Goal: Information Seeking & Learning: Find specific fact

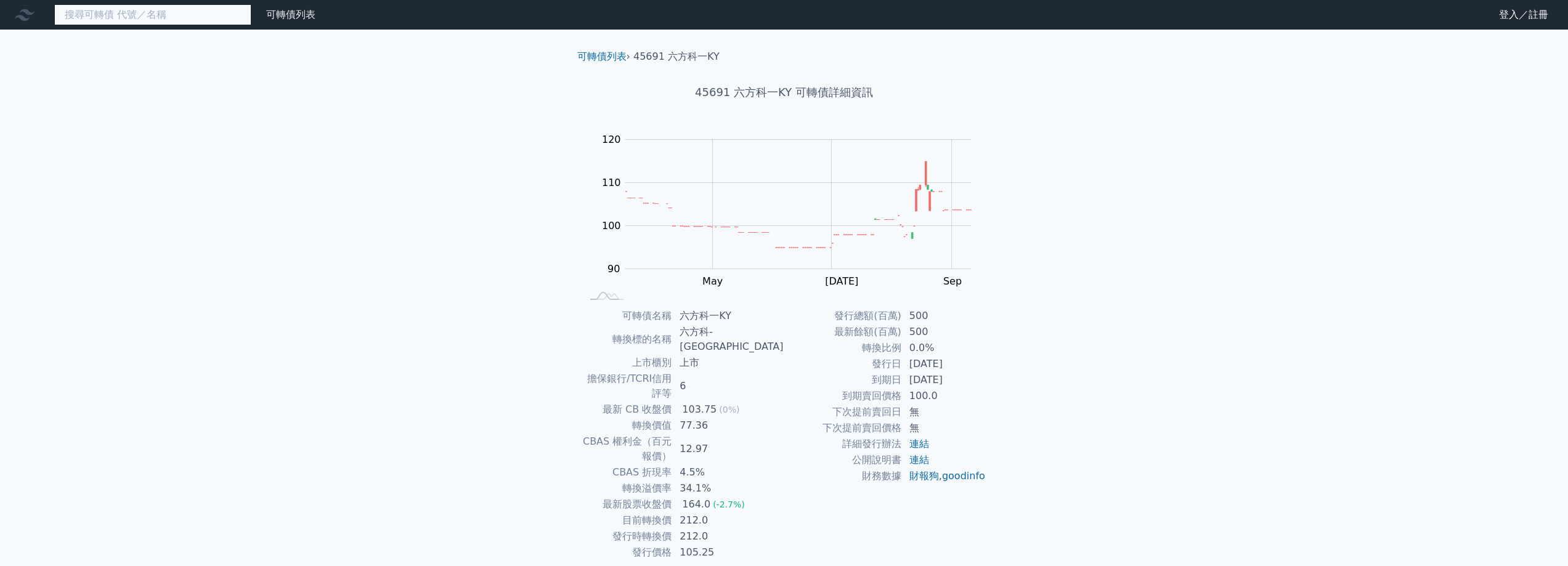
click at [163, 20] on input at bounding box center [152, 15] width 197 height 21
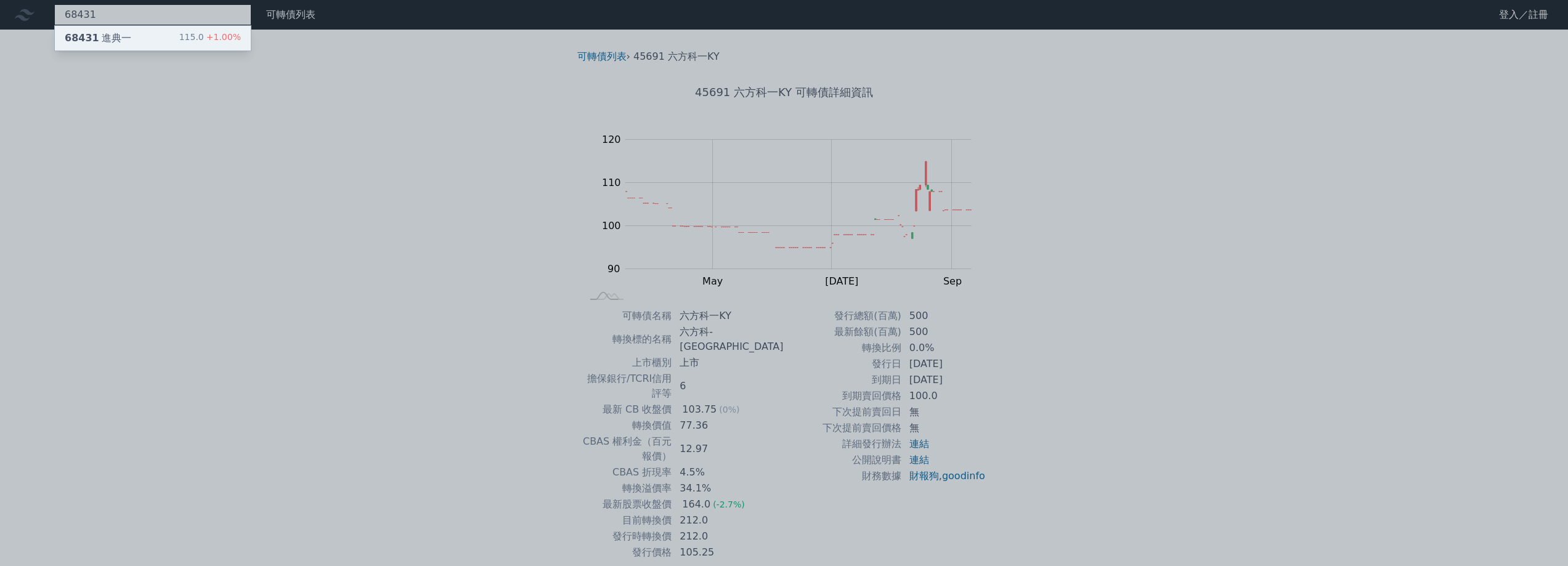
type input "68431"
click at [154, 43] on div "68431 進典一 115.0 +1.00%" at bounding box center [153, 38] width 196 height 24
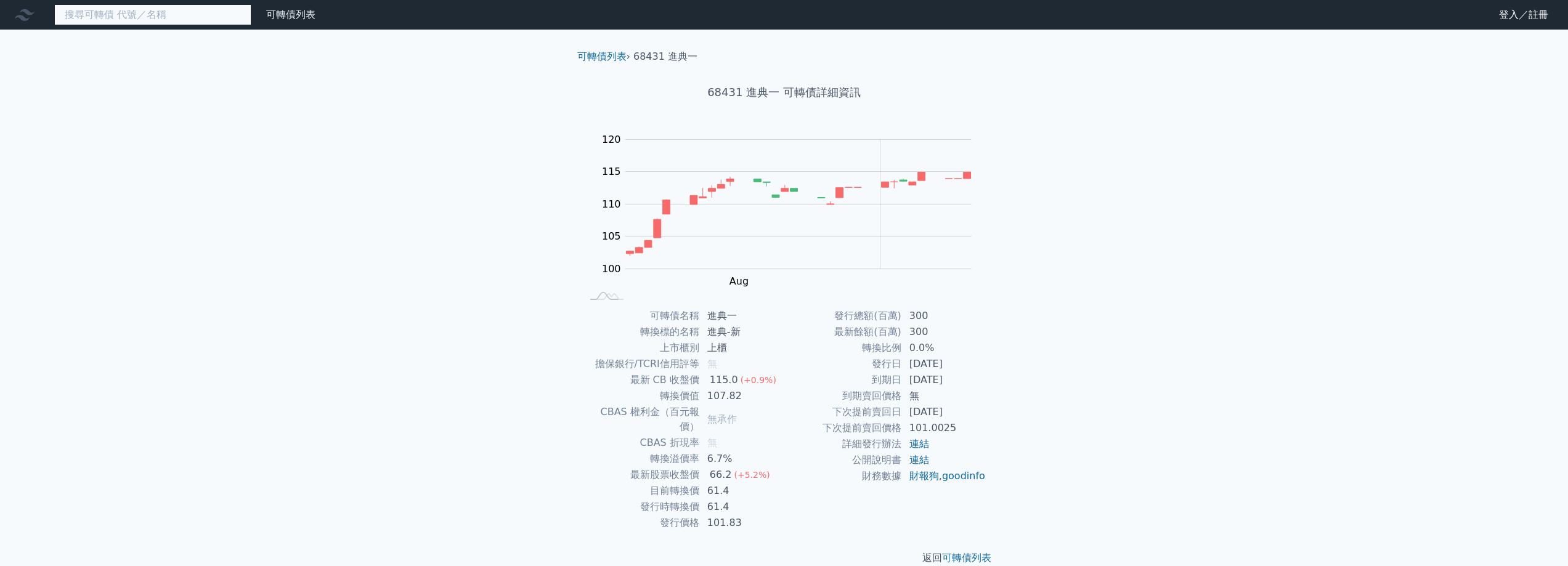
click at [197, 16] on input at bounding box center [152, 15] width 197 height 21
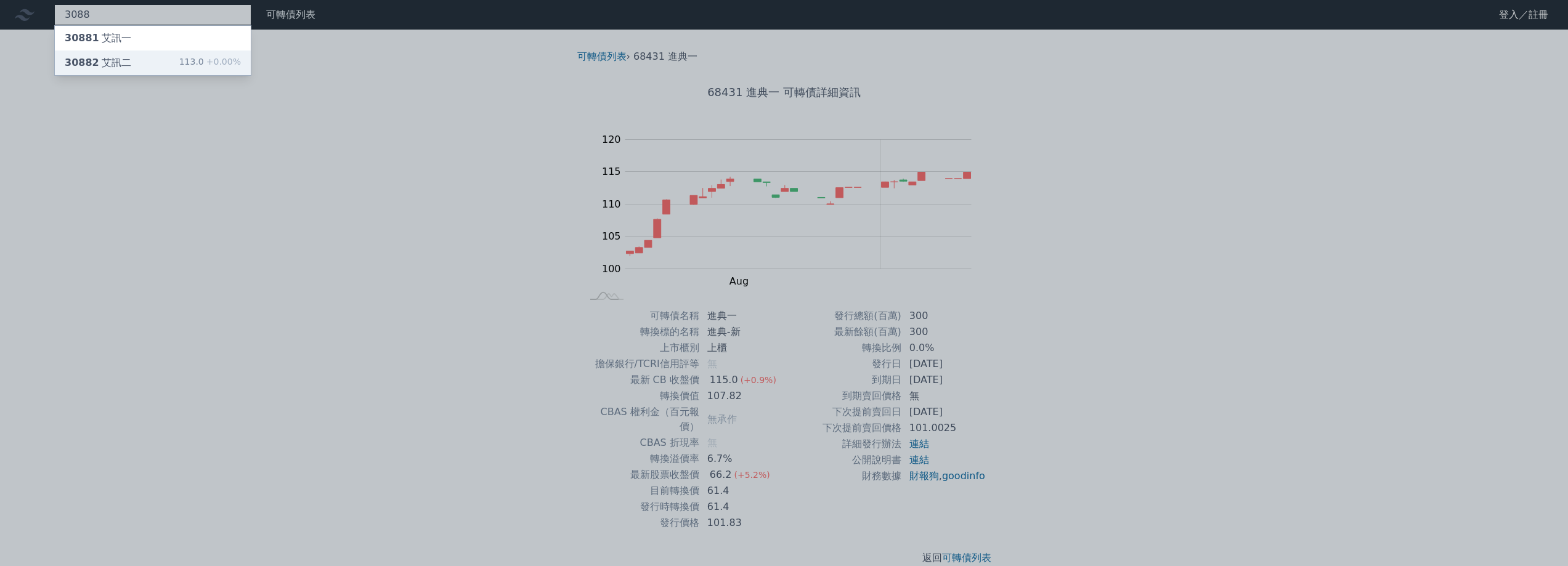
type input "3088"
click at [120, 67] on div "30882 艾訊二" at bounding box center [98, 62] width 66 height 15
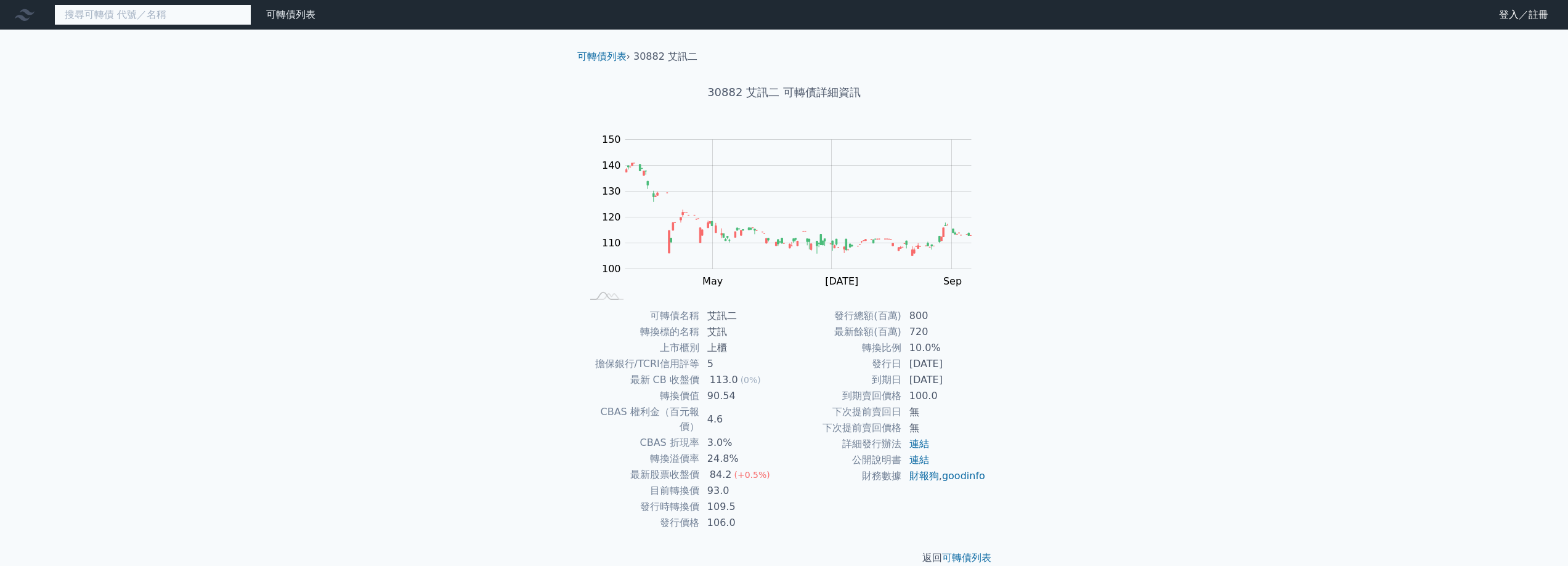
click at [114, 22] on input at bounding box center [152, 15] width 197 height 21
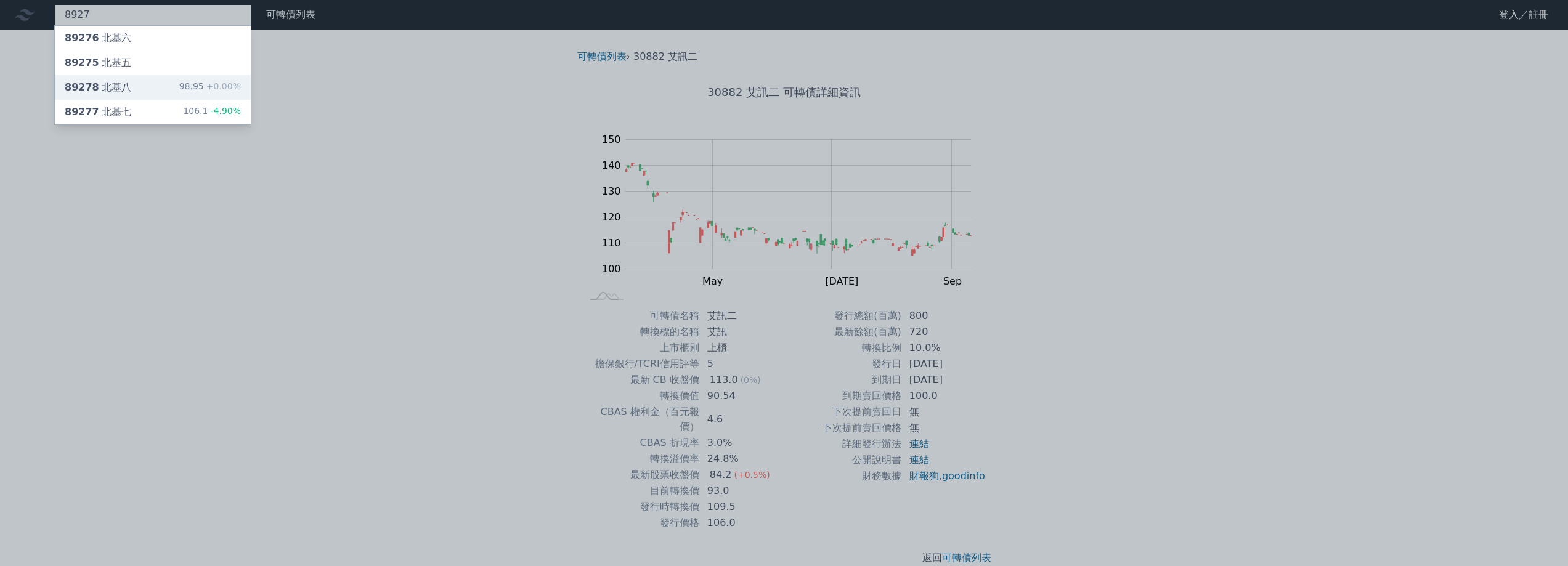
type input "8927"
click at [127, 81] on div "89278 北基八 98.95 +0.00%" at bounding box center [153, 87] width 196 height 24
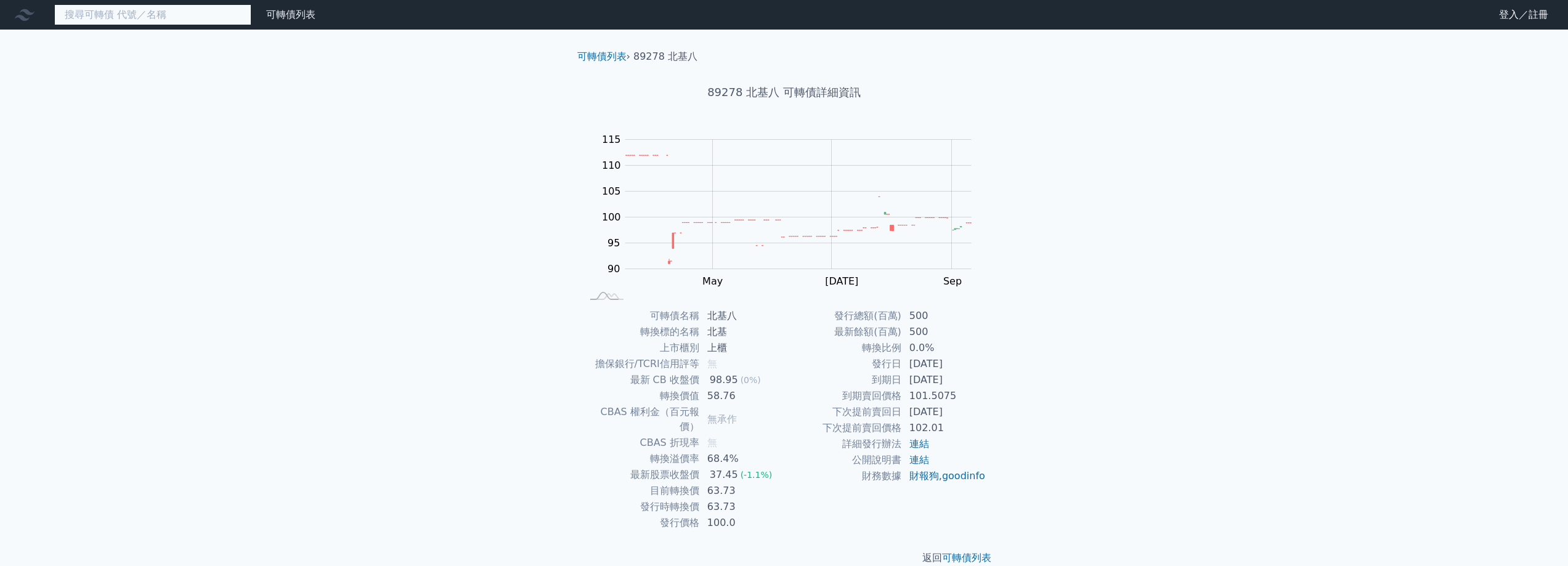
click at [109, 14] on input at bounding box center [152, 15] width 197 height 21
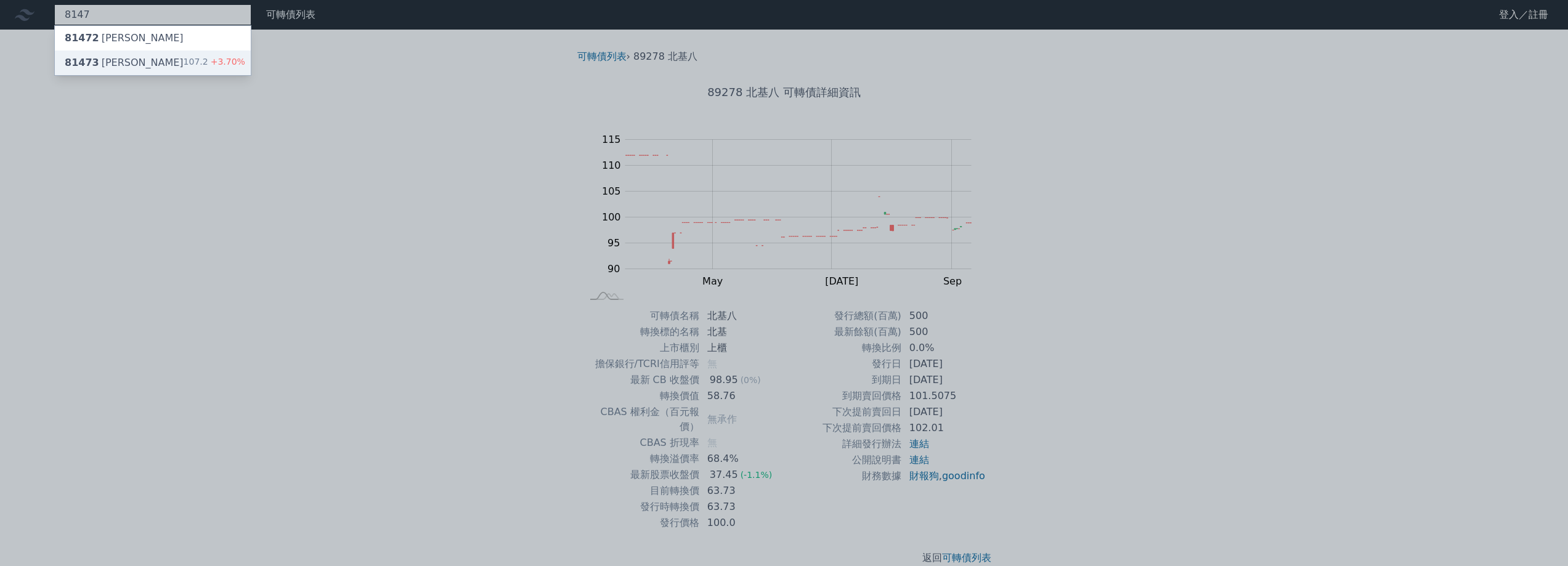
type input "8147"
click at [136, 58] on div "81473 正淩三 107.2 +3.70%" at bounding box center [153, 63] width 196 height 24
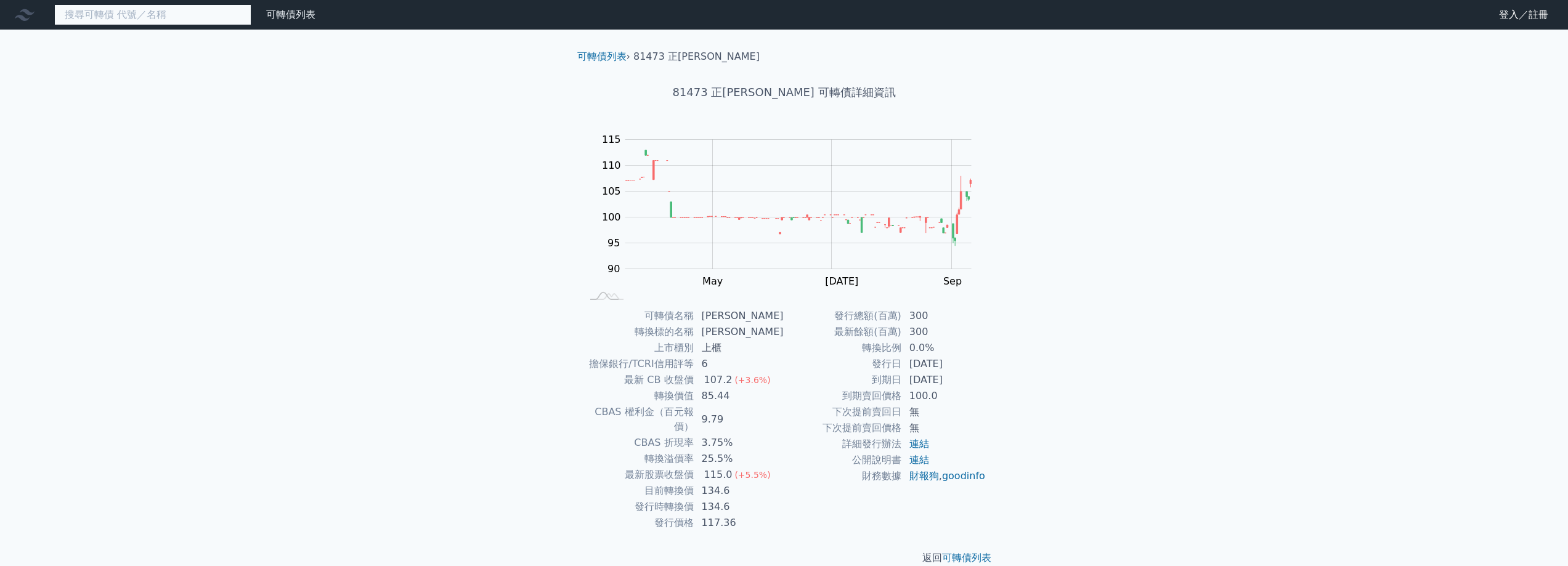
click at [155, 19] on input at bounding box center [152, 15] width 197 height 21
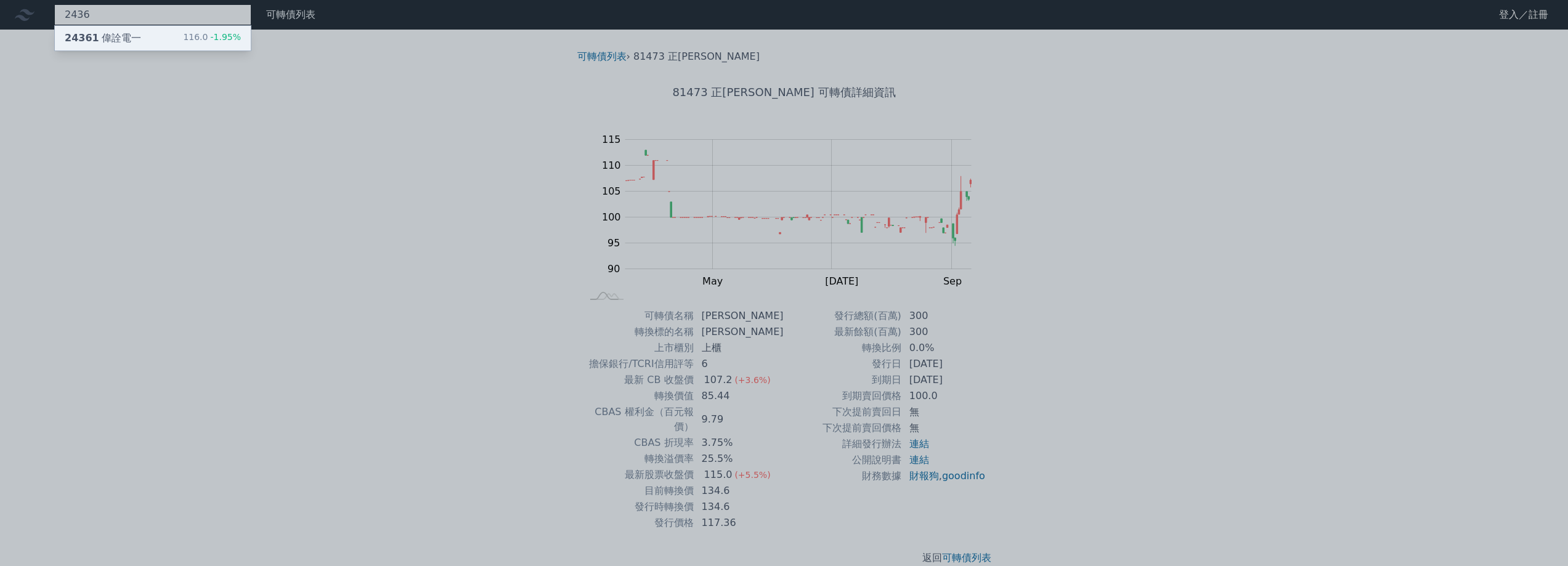
type input "2436"
click at [164, 37] on div "24361 偉詮電一 116.0 -1.95%" at bounding box center [153, 38] width 196 height 24
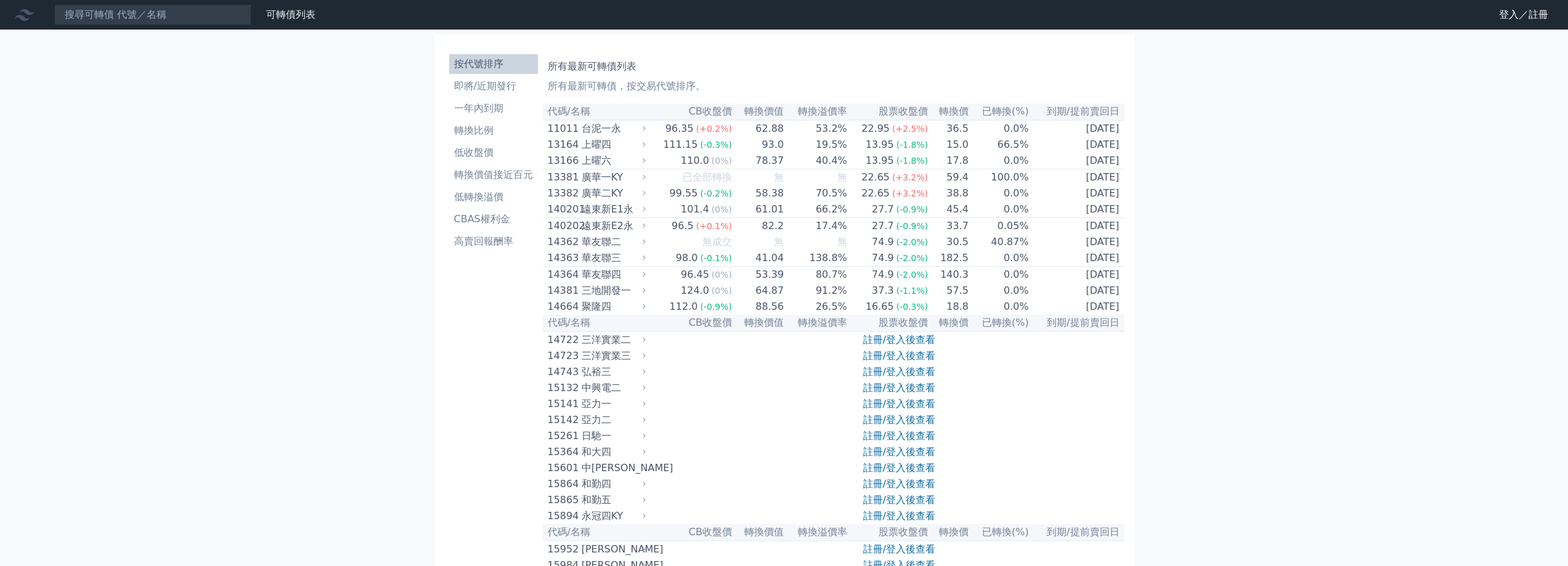
click at [130, 25] on nav "可轉債列表 財務數據 可轉債列表 財務數據 登入／註冊 登入／註冊" at bounding box center [784, 15] width 1568 height 30
click at [130, 14] on input at bounding box center [152, 15] width 197 height 21
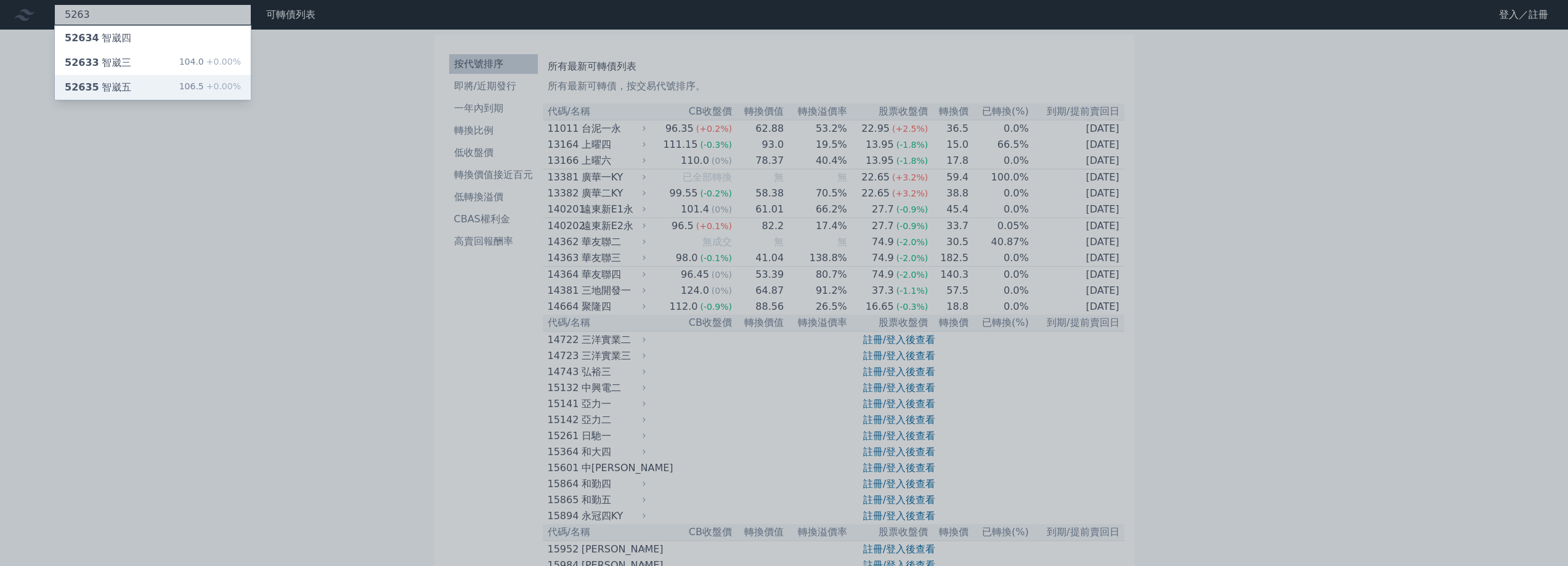
type input "5263"
click at [126, 86] on div "52635 智崴五 106.5 +0.00%" at bounding box center [153, 87] width 196 height 24
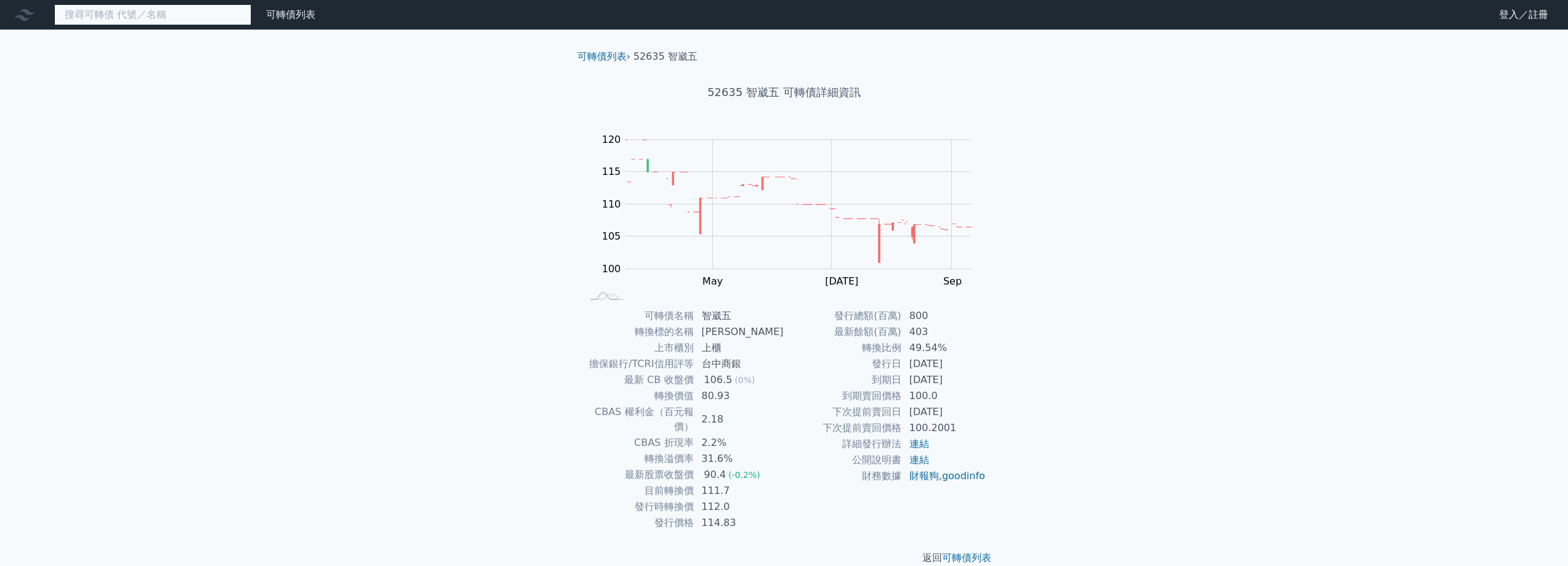
click at [168, 24] on input at bounding box center [152, 15] width 197 height 21
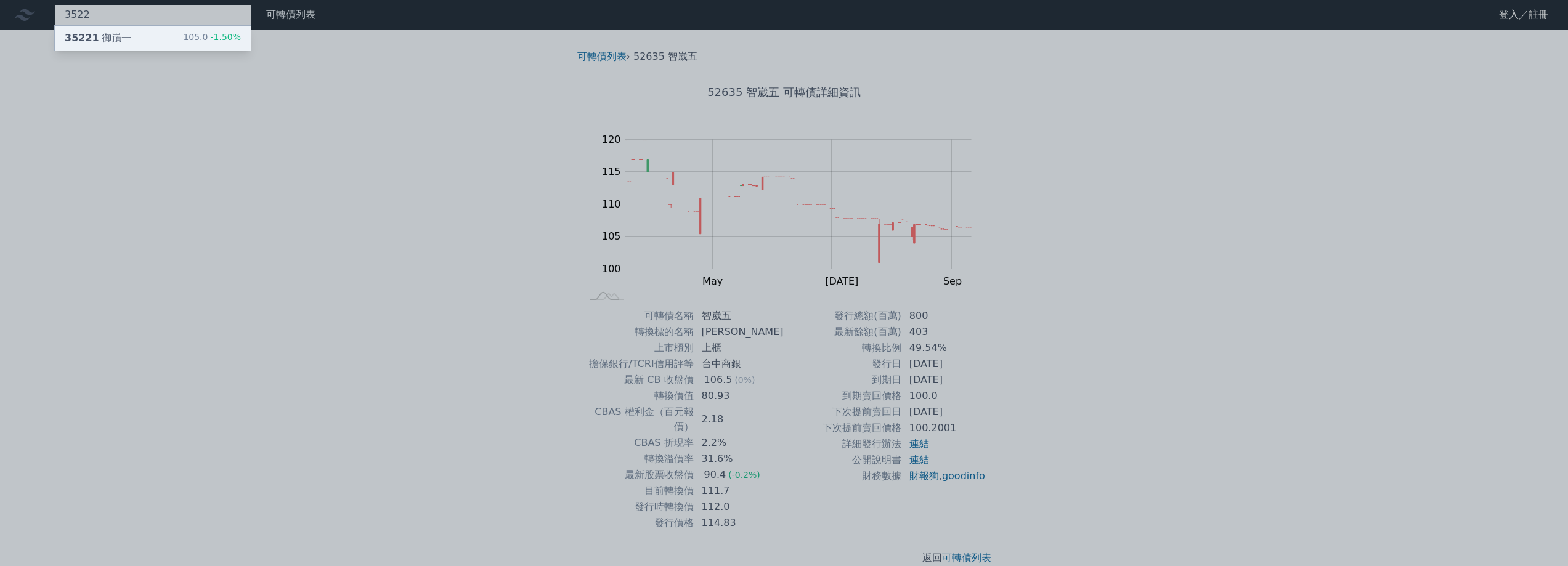
type input "3522"
click at [170, 37] on div "35221 御嵿一 105.0 -1.50%" at bounding box center [153, 38] width 196 height 24
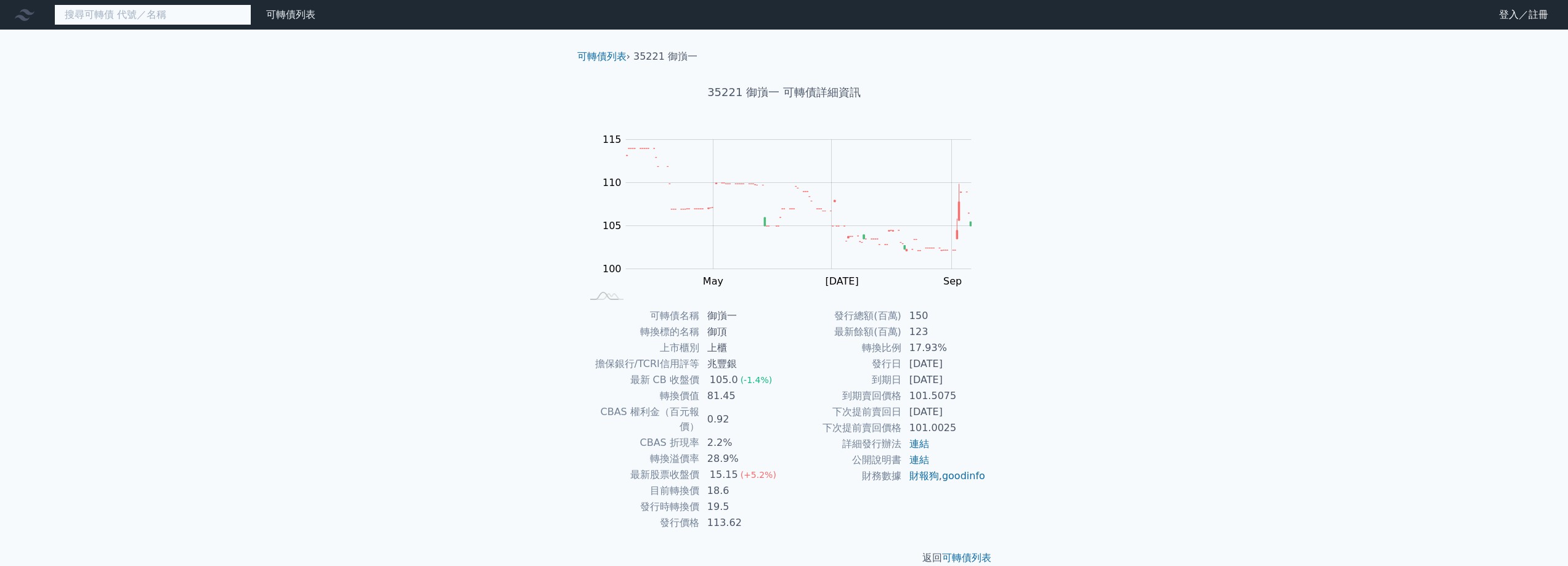
click at [155, 10] on input at bounding box center [152, 15] width 197 height 21
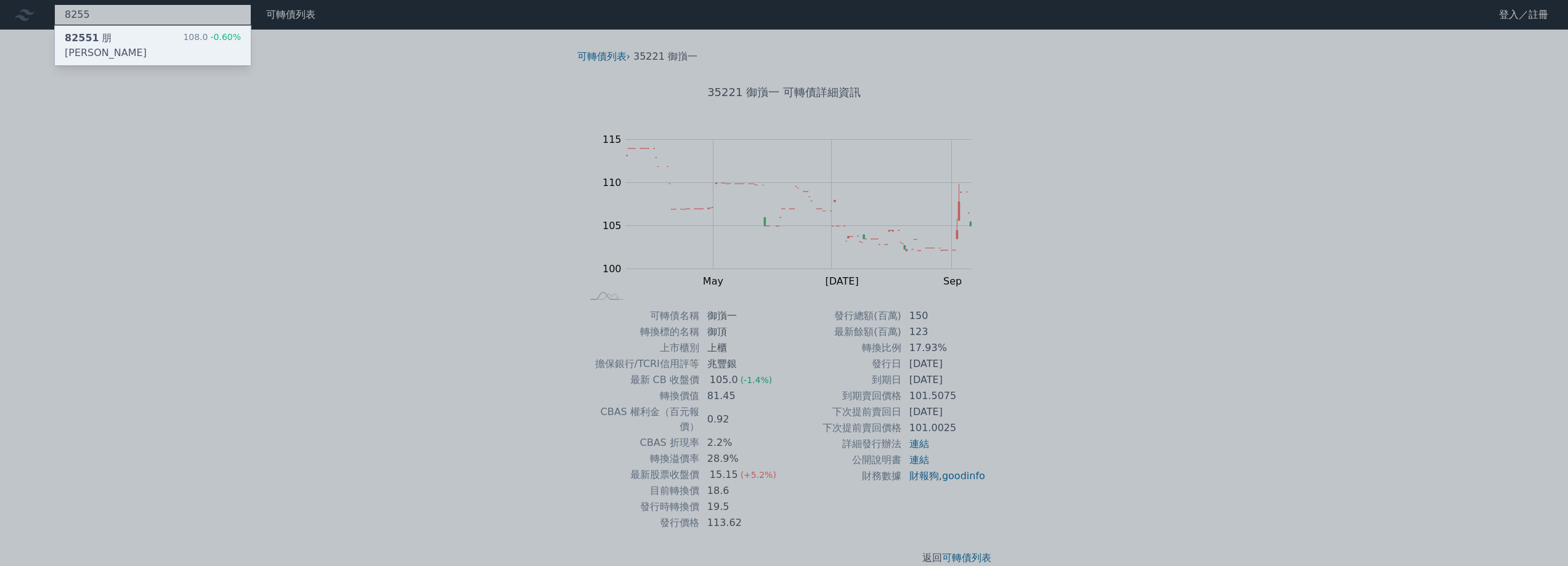
type input "8255"
click at [181, 36] on div "82551 朋程一 108.0 -0.60%" at bounding box center [153, 45] width 196 height 39
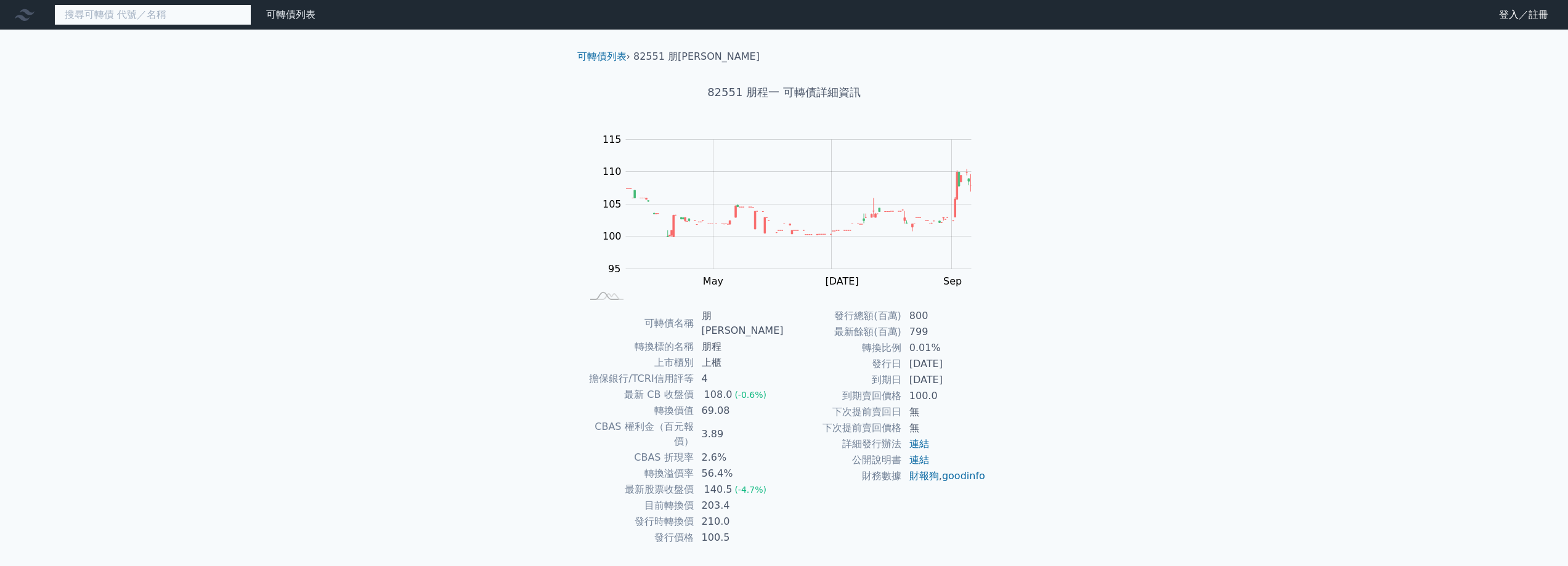
click at [216, 7] on input at bounding box center [152, 15] width 197 height 21
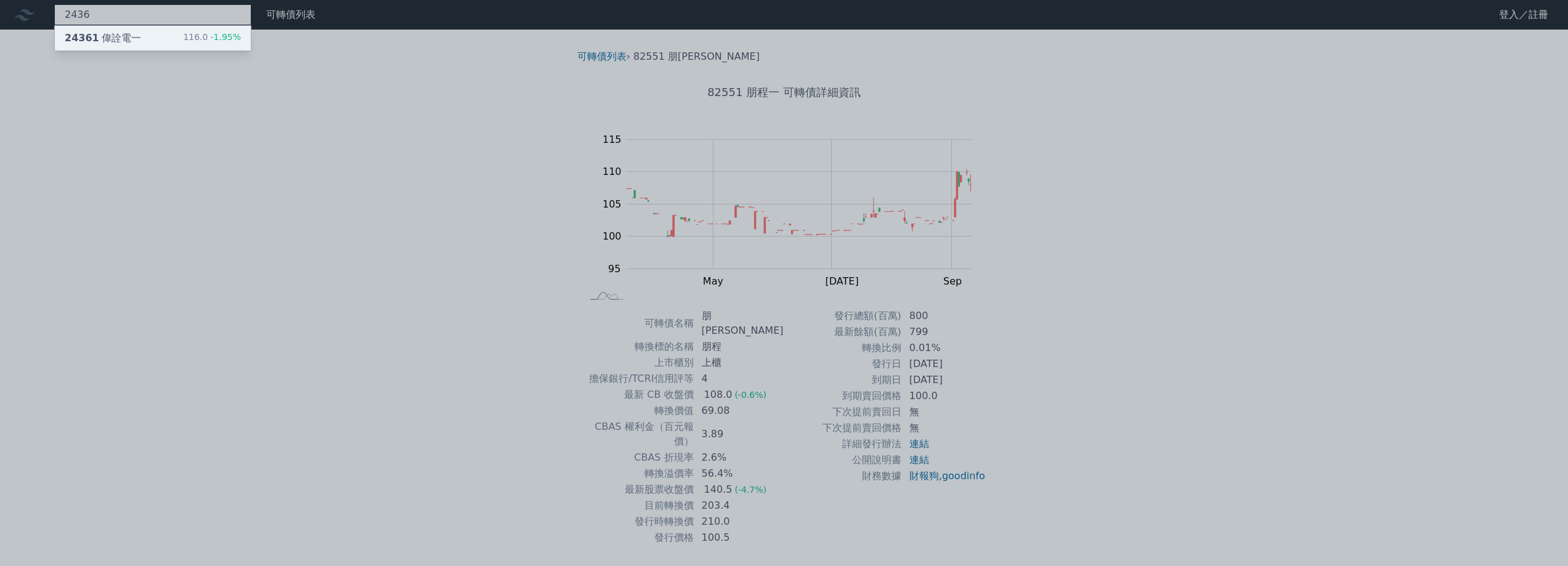
type input "2436"
click at [195, 38] on div "116.0 -1.95%" at bounding box center [212, 38] width 58 height 15
